Goal: Information Seeking & Learning: Learn about a topic

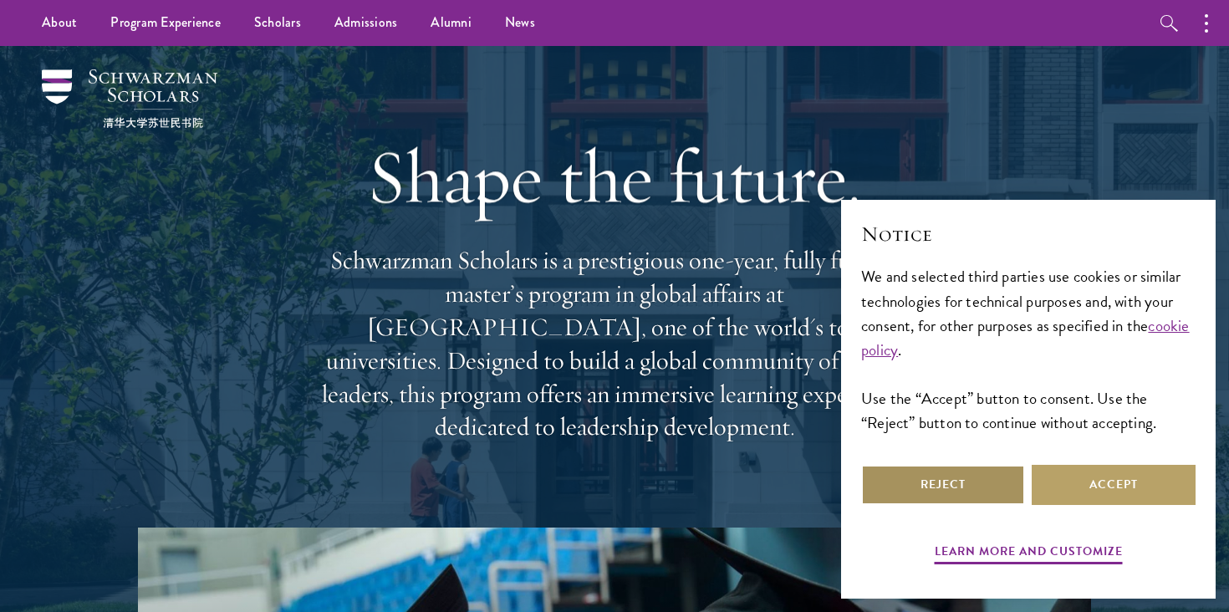
click at [980, 471] on button "Reject" at bounding box center [943, 485] width 164 height 40
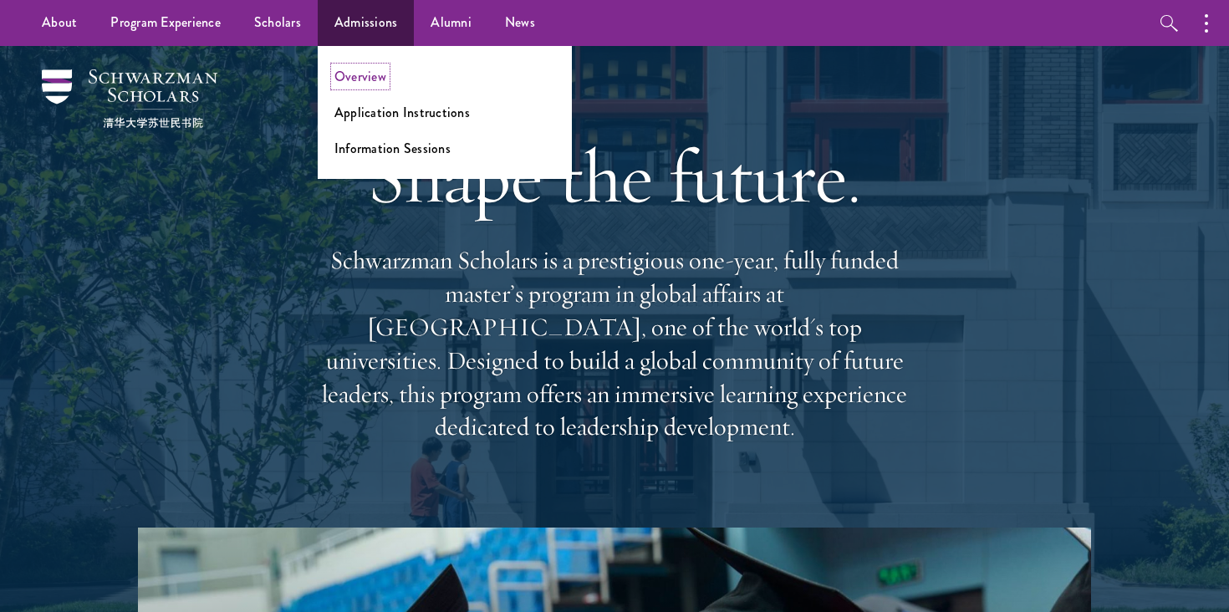
click at [349, 80] on link "Overview" at bounding box center [360, 76] width 52 height 19
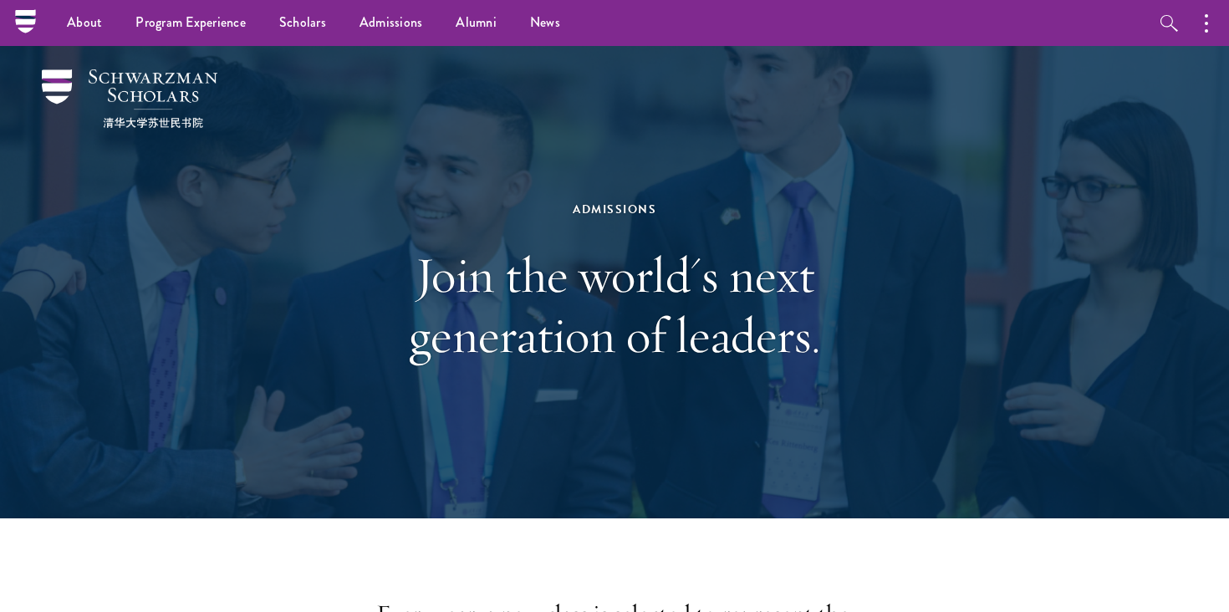
scroll to position [579, 0]
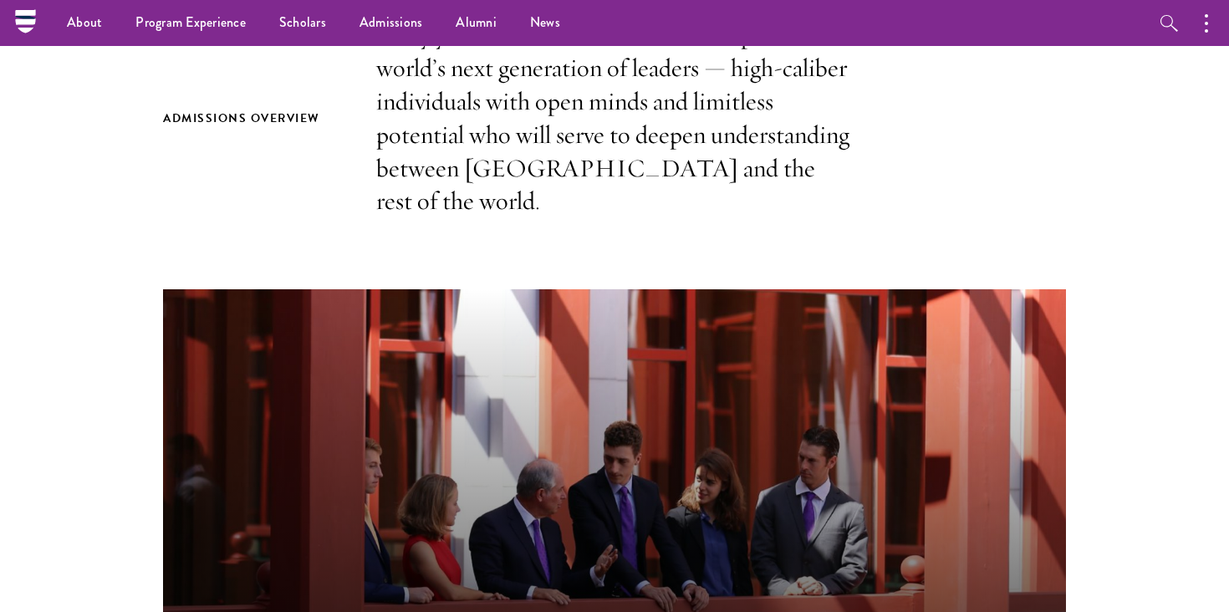
click at [660, 217] on section "Admissions Overview Every year, a new class is selected to represent the world’…" at bounding box center [614, 511] width 1229 height 987
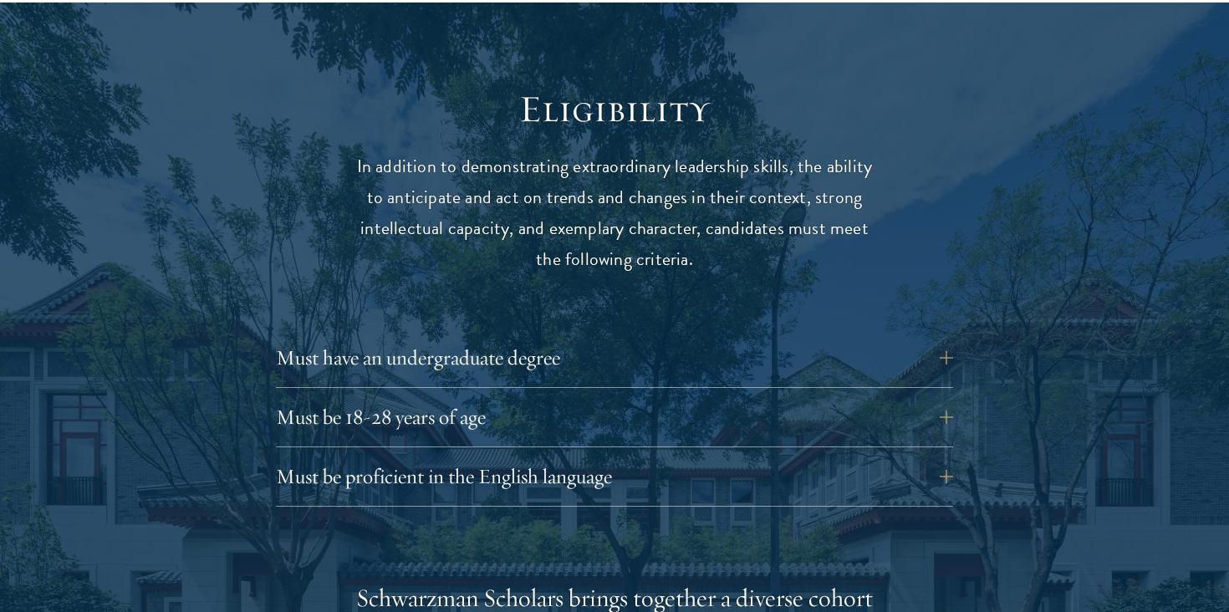
scroll to position [2247, 0]
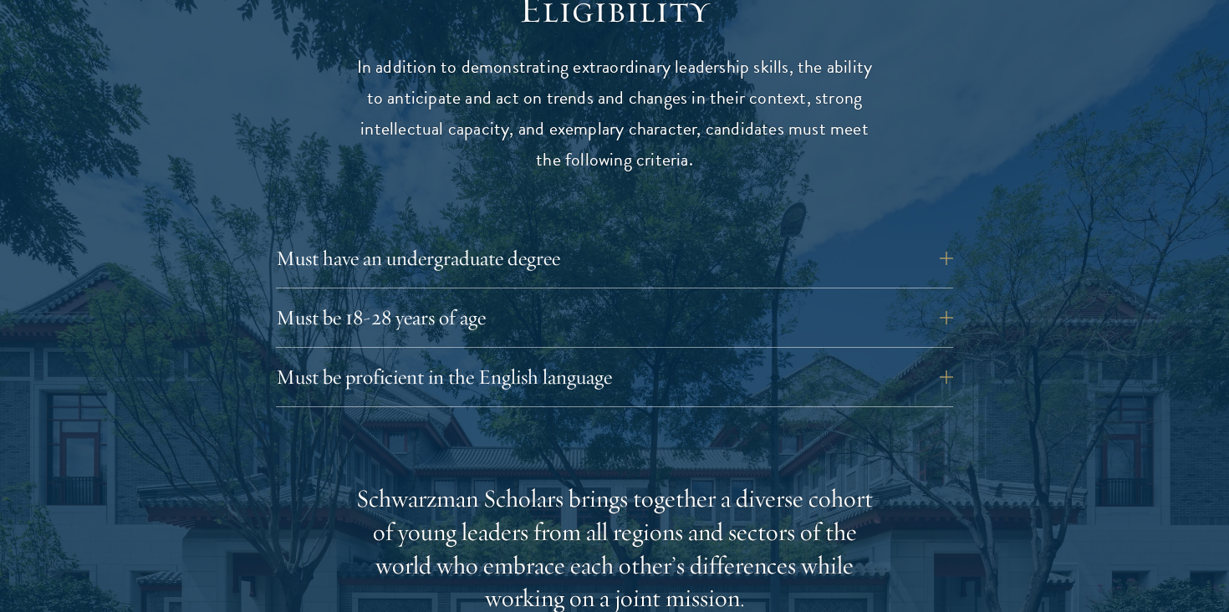
click at [576, 251] on div "Must have an undergraduate degree Applicants who are currently enrolled in unde…" at bounding box center [614, 263] width 677 height 50
click at [576, 238] on button "Must have an undergraduate degree" at bounding box center [626, 258] width 677 height 40
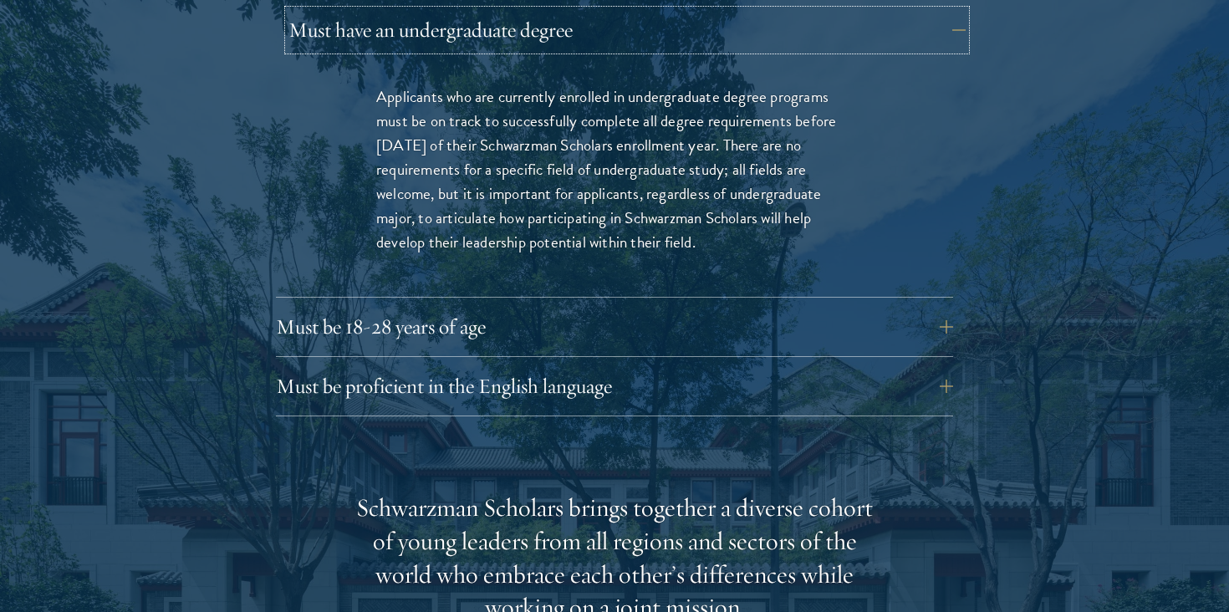
scroll to position [2483, 0]
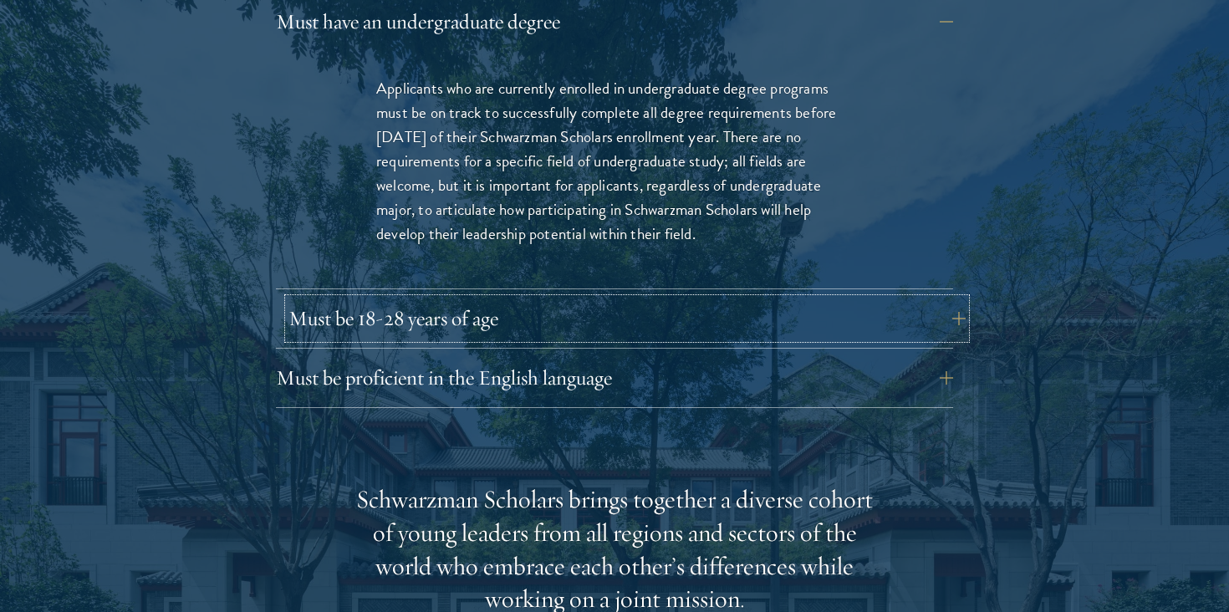
click at [559, 298] on button "Must be 18-28 years of age" at bounding box center [626, 318] width 677 height 40
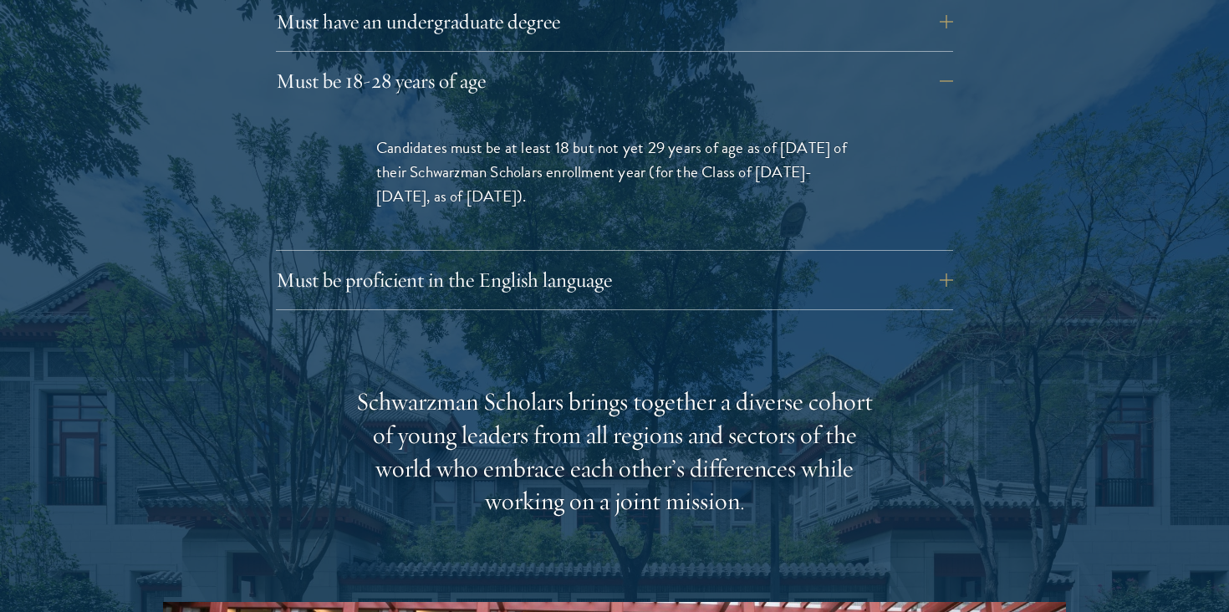
click at [560, 279] on div "Eligibility In addition to demonstrating extraordinary leadership skills, the a…" at bounding box center [614, 425] width 903 height 1350
click at [568, 260] on button "Must be proficient in the English language" at bounding box center [626, 280] width 677 height 40
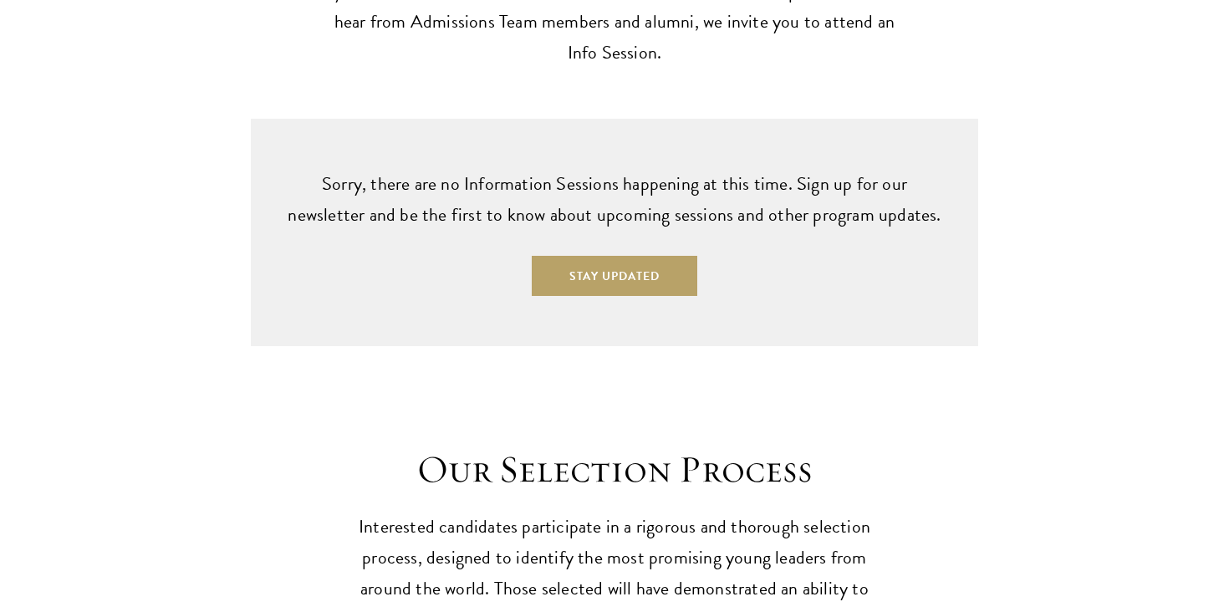
scroll to position [5110, 0]
